Goal: Information Seeking & Learning: Learn about a topic

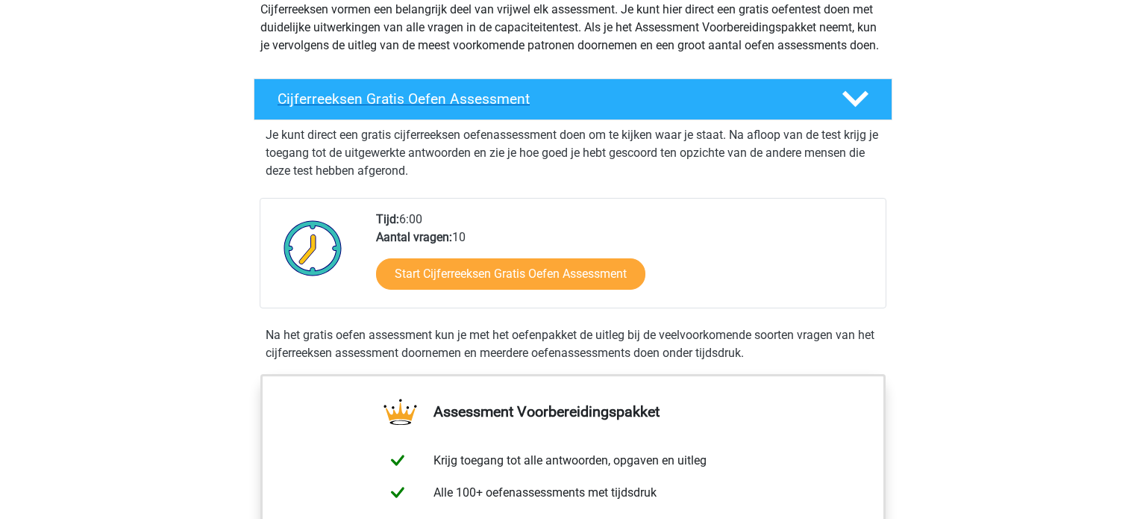
scroll to position [187, 0]
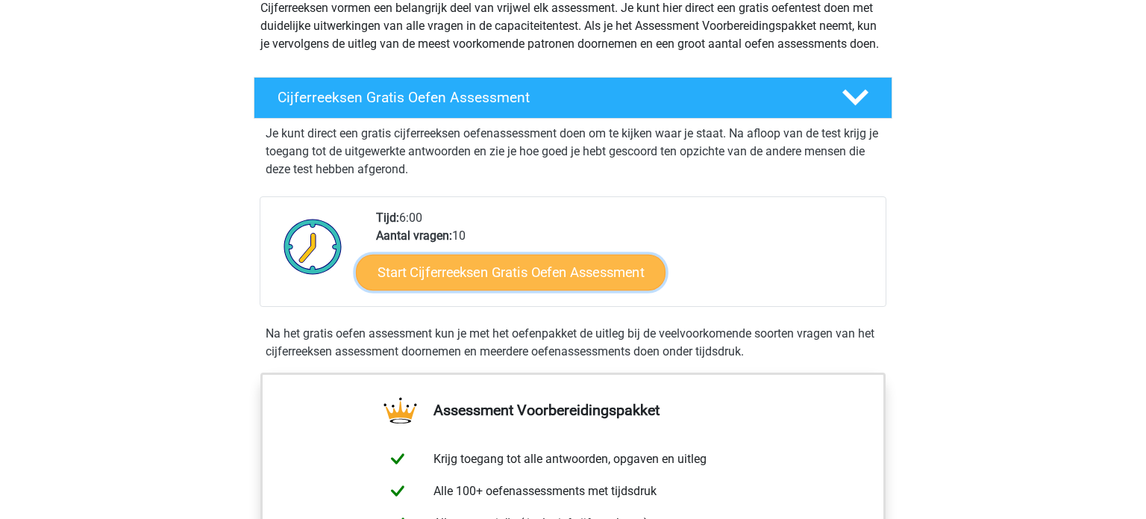
click at [417, 281] on link "Start Cijferreeksen Gratis Oefen Assessment" at bounding box center [511, 272] width 310 height 36
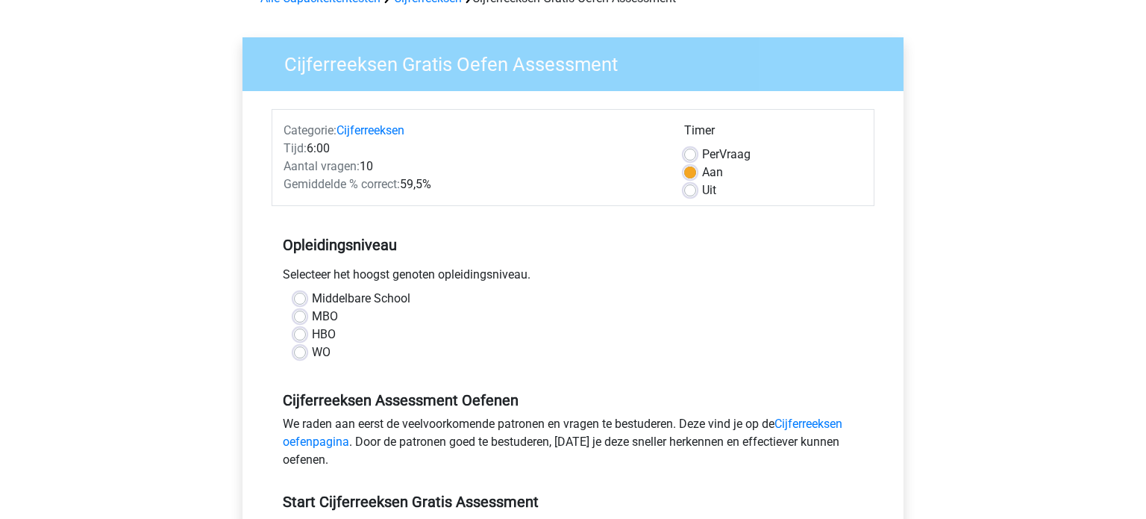
scroll to position [77, 0]
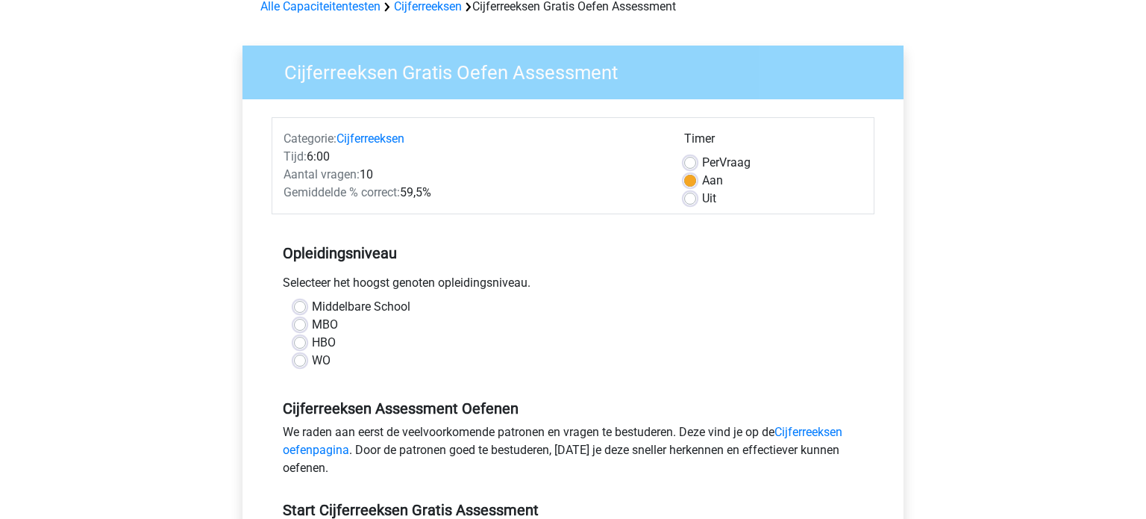
click at [306, 360] on div "WO" at bounding box center [573, 361] width 558 height 18
click at [312, 360] on label "WO" at bounding box center [321, 361] width 19 height 18
click at [303, 360] on input "WO" at bounding box center [300, 359] width 12 height 15
radio input "true"
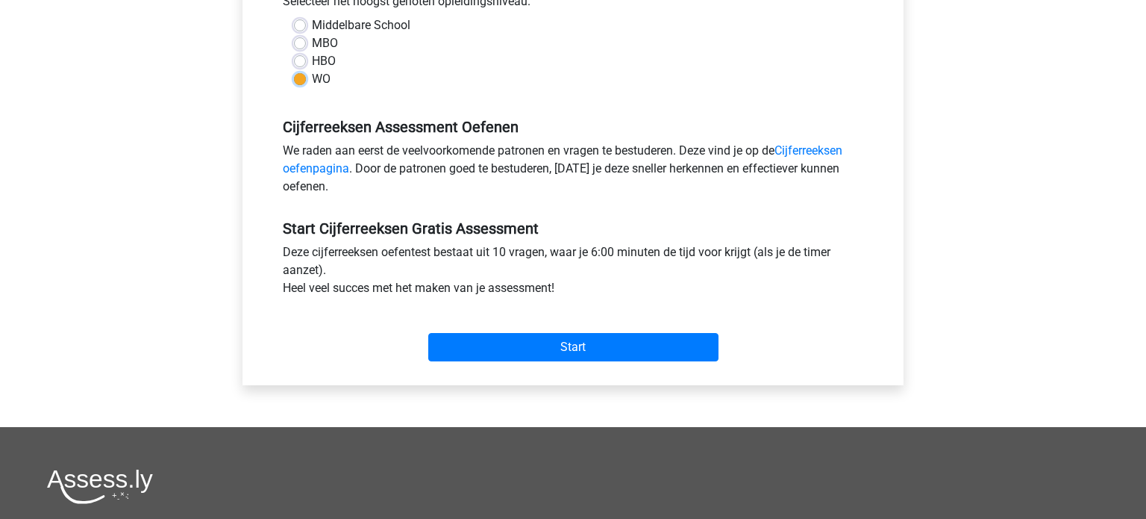
scroll to position [352, 0]
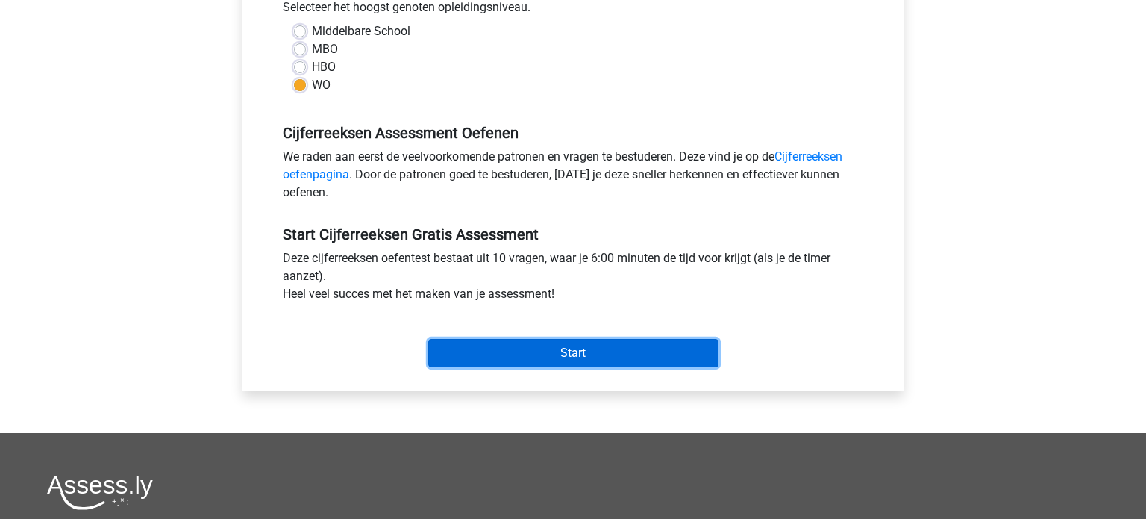
click at [518, 352] on input "Start" at bounding box center [573, 353] width 290 height 28
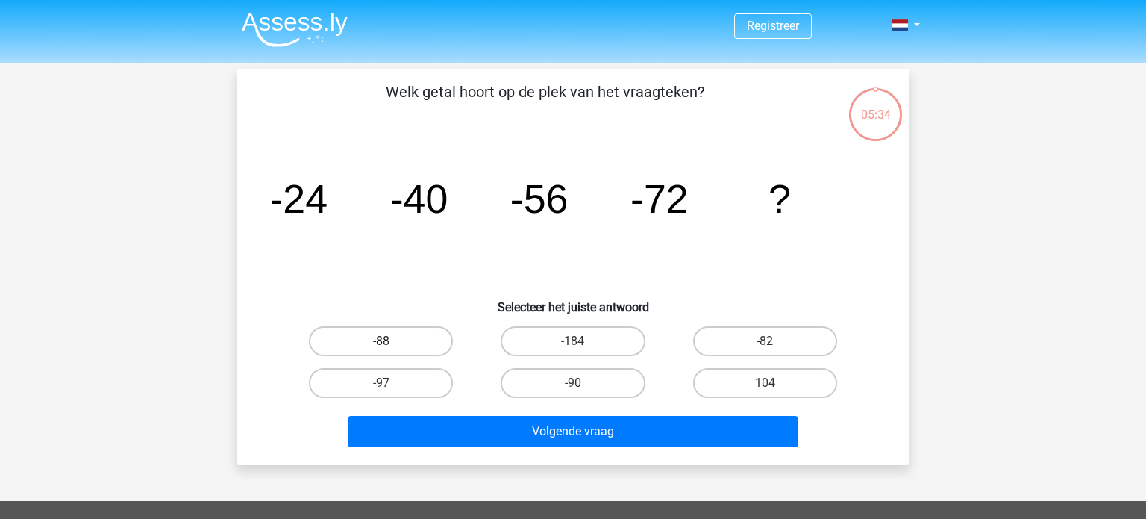
click at [425, 346] on label "-88" at bounding box center [381, 341] width 144 height 30
click at [391, 346] on input "-88" at bounding box center [386, 346] width 10 height 10
radio input "true"
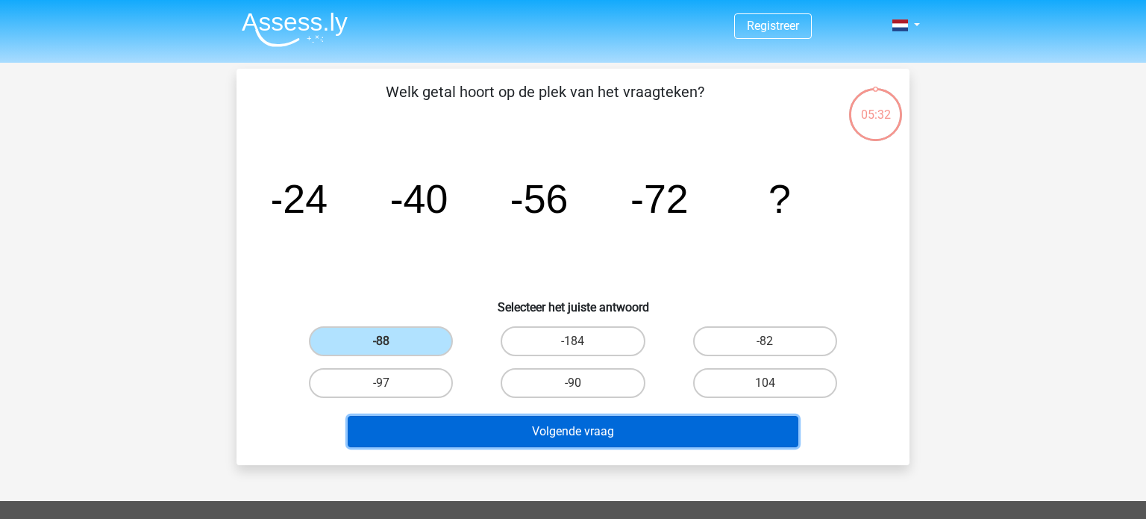
click at [613, 438] on button "Volgende vraag" at bounding box center [574, 431] width 452 height 31
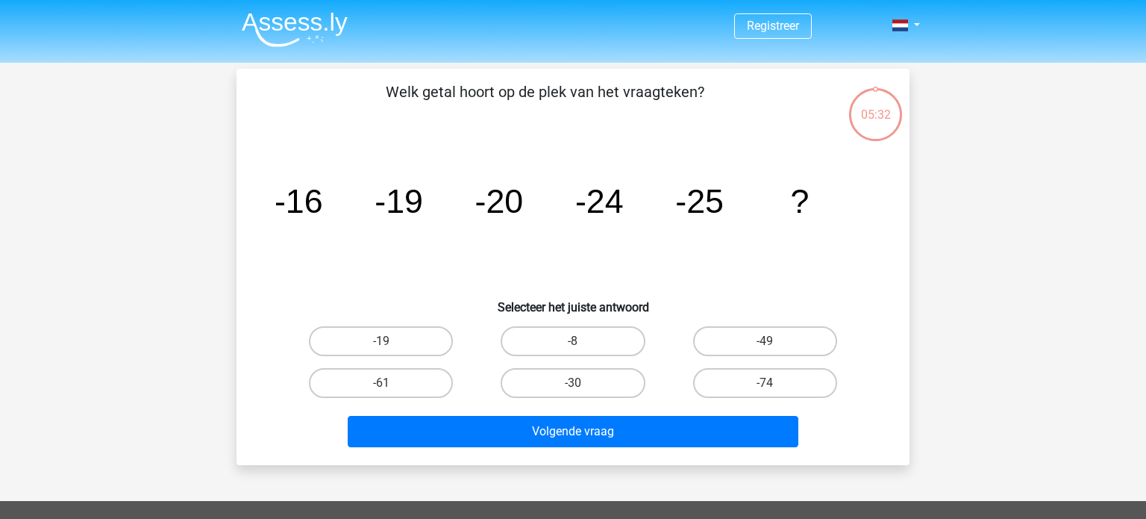
scroll to position [69, 0]
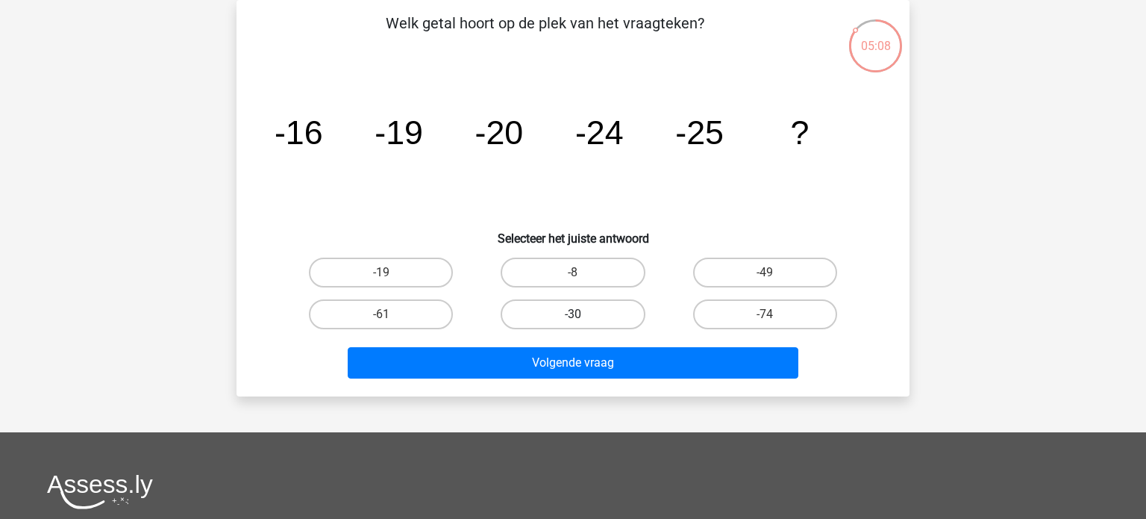
click at [568, 322] on label "-30" at bounding box center [573, 314] width 144 height 30
click at [573, 322] on input "-30" at bounding box center [578, 319] width 10 height 10
radio input "true"
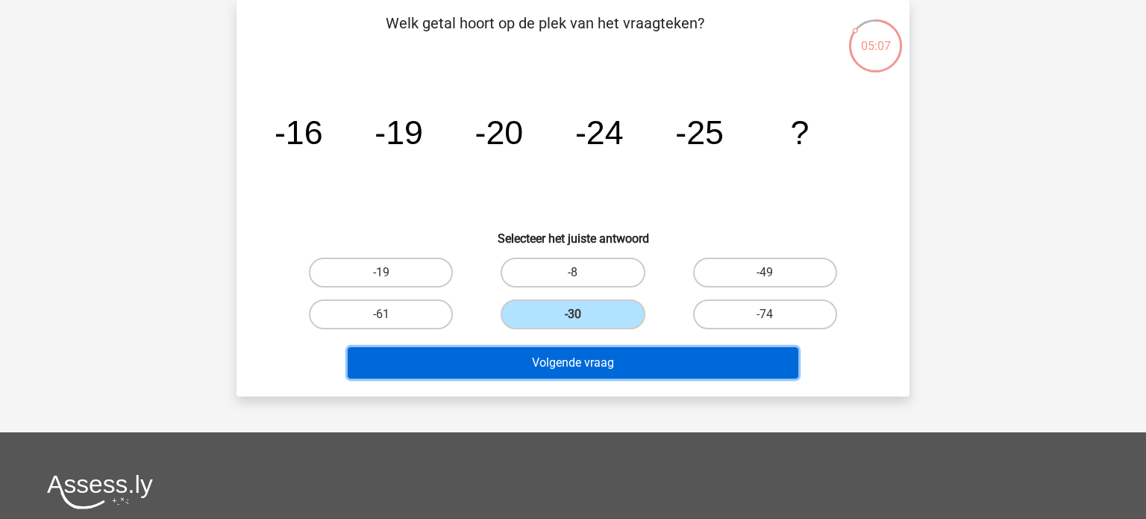
click at [528, 363] on button "Volgende vraag" at bounding box center [574, 362] width 452 height 31
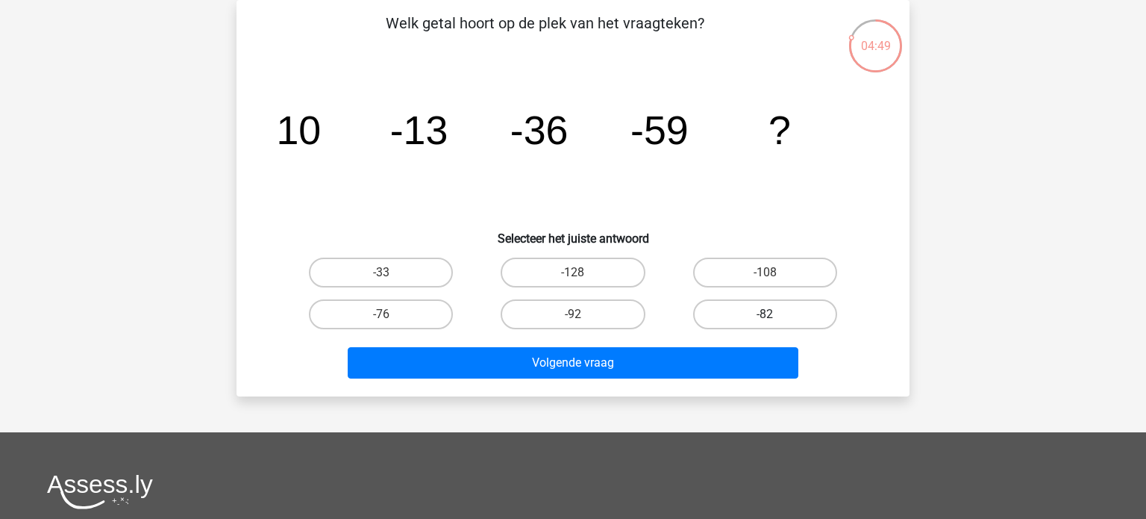
click at [742, 325] on label "-82" at bounding box center [765, 314] width 144 height 30
click at [765, 324] on input "-82" at bounding box center [770, 319] width 10 height 10
radio input "true"
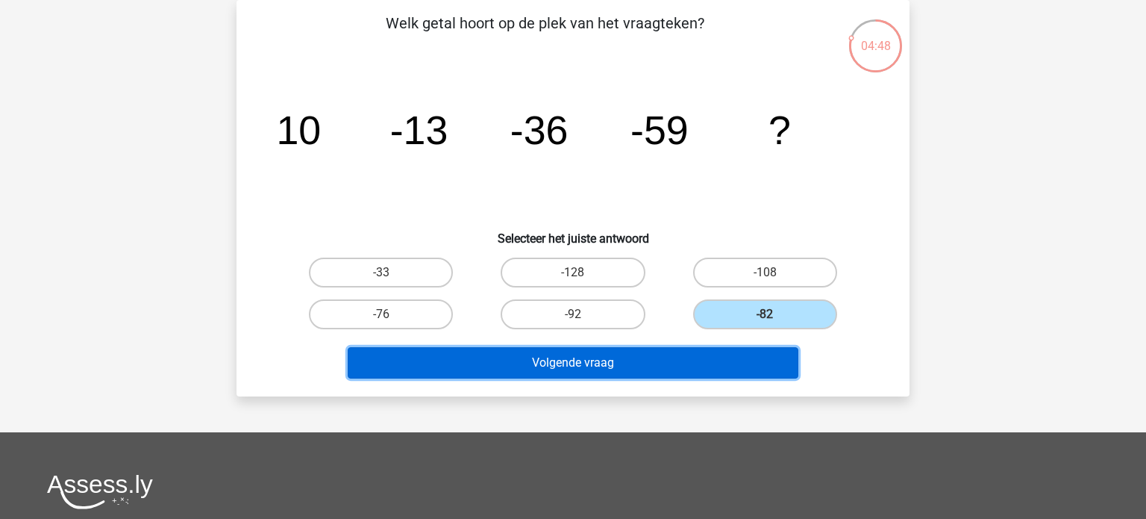
click at [711, 350] on button "Volgende vraag" at bounding box center [574, 362] width 452 height 31
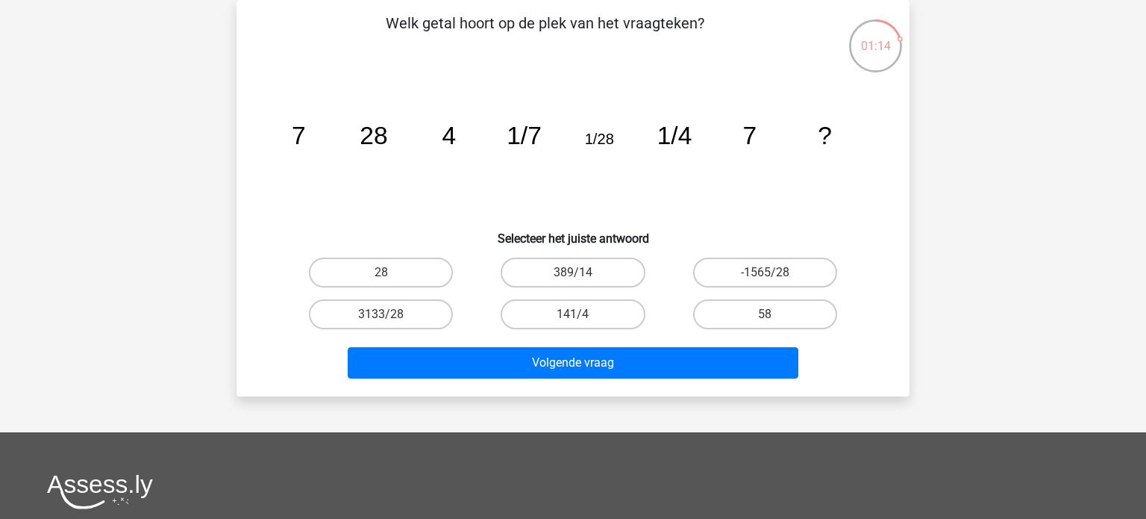
click at [389, 278] on input "28" at bounding box center [386, 277] width 10 height 10
radio input "true"
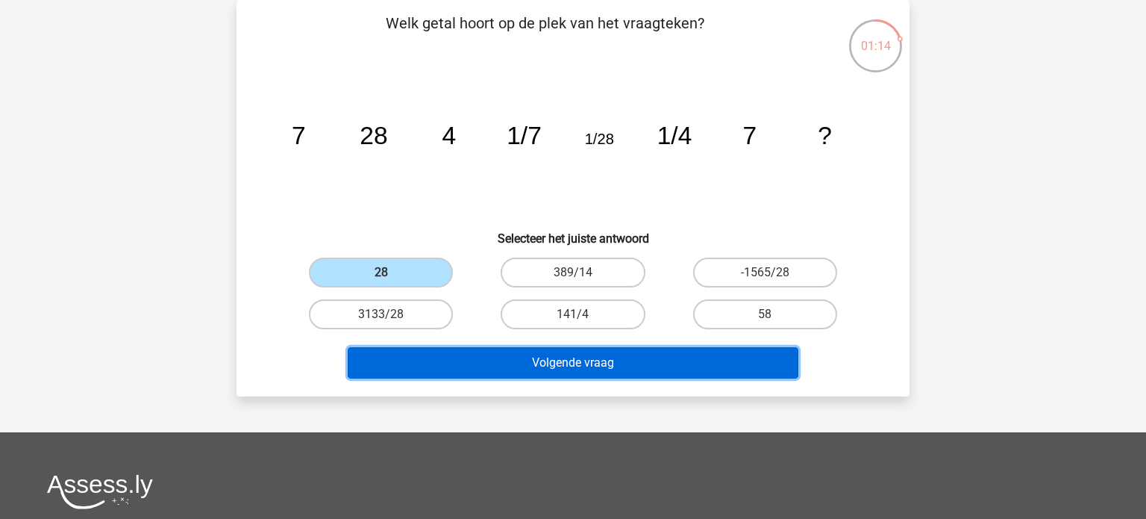
click at [542, 369] on button "Volgende vraag" at bounding box center [574, 362] width 452 height 31
